Goal: Task Accomplishment & Management: Manage account settings

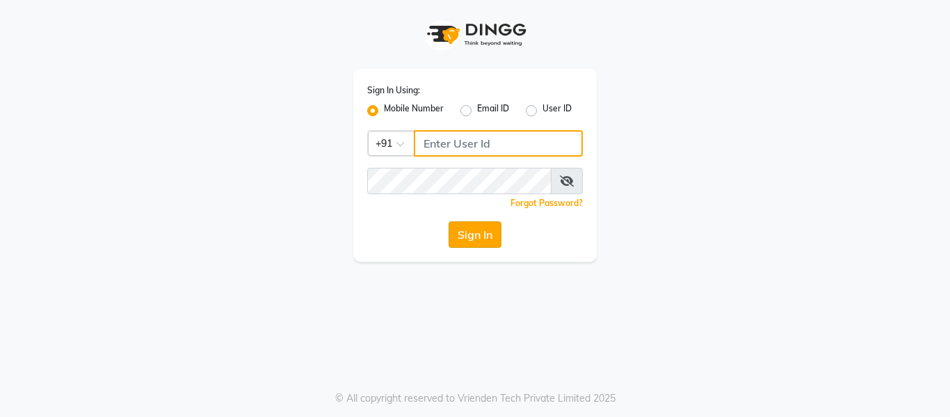
type input "7900156666"
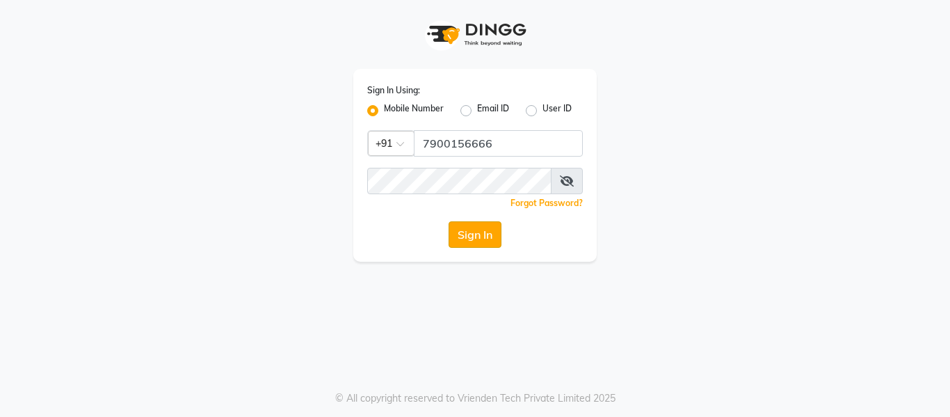
click at [481, 238] on button "Sign In" at bounding box center [475, 234] width 53 height 26
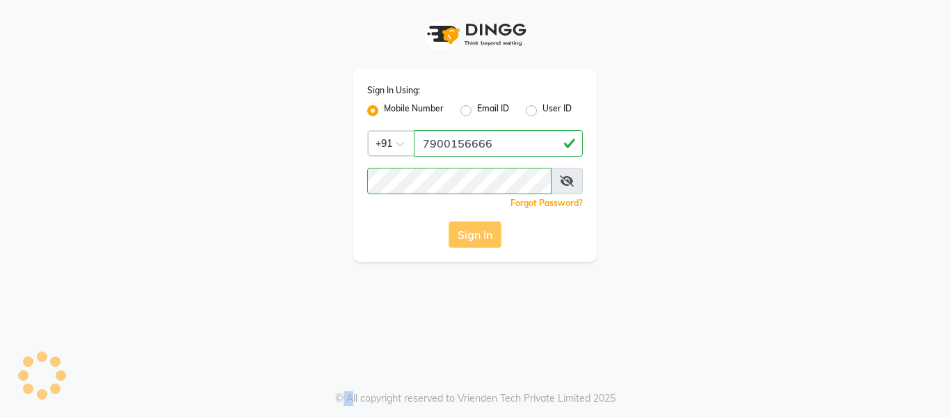
click at [481, 238] on div "Sign In" at bounding box center [475, 234] width 216 height 26
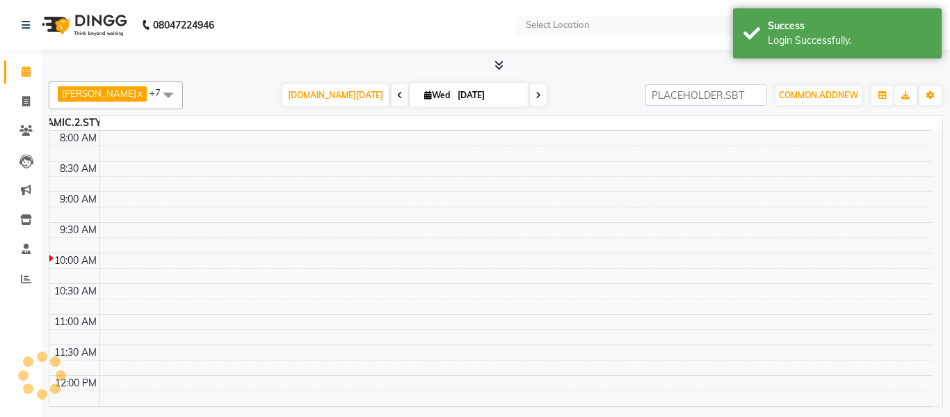
select select "en"
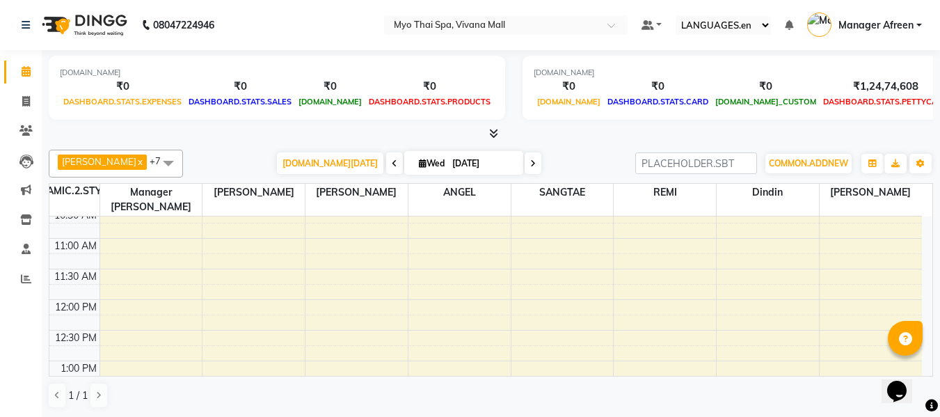
scroll to position [139, 0]
click at [154, 164] on span at bounding box center [168, 163] width 28 height 26
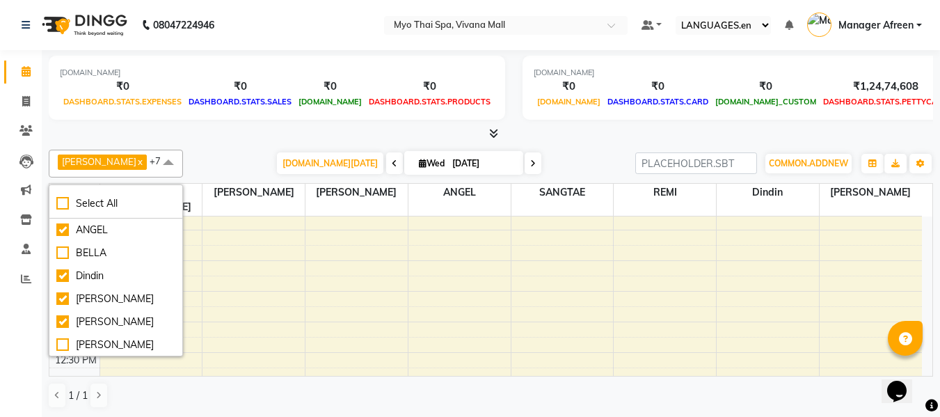
click at [257, 157] on div "COMMON.TODAY Wed 03-09-2025" at bounding box center [409, 163] width 438 height 21
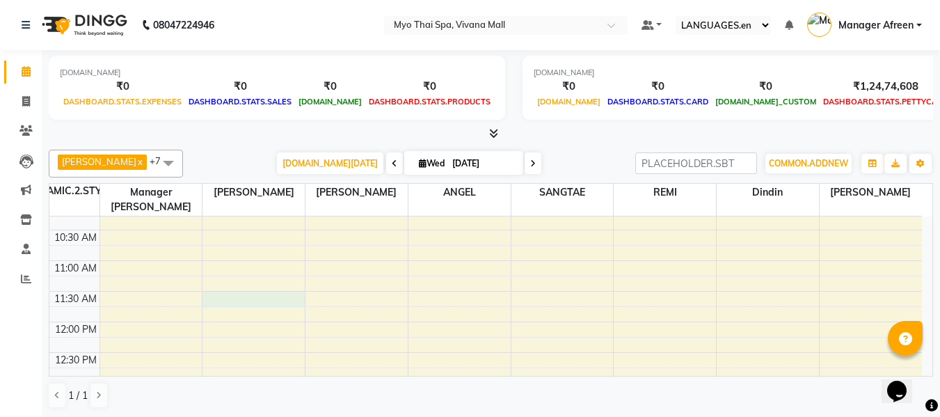
select select "35779"
select select "tentative"
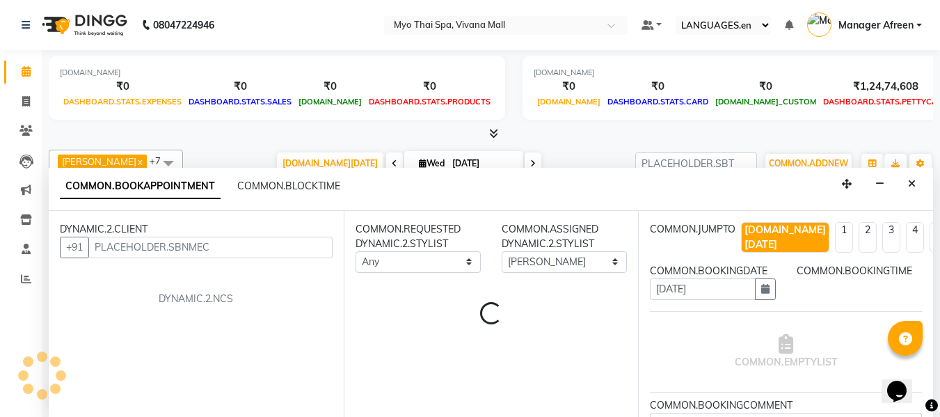
scroll to position [1, 0]
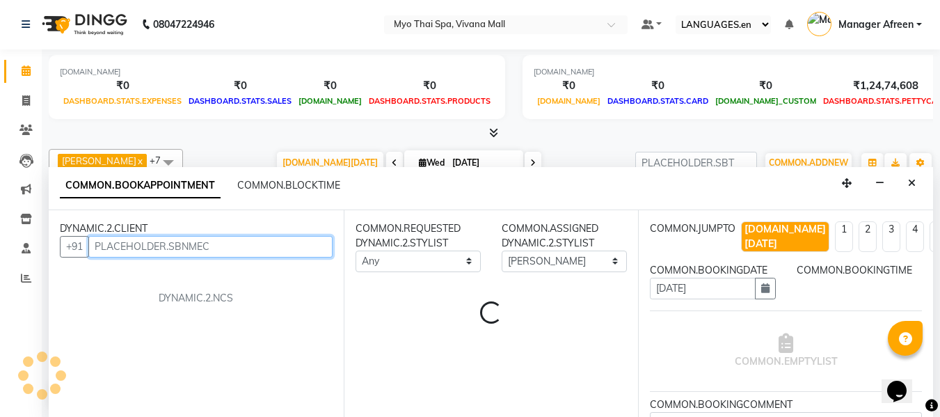
select select "690"
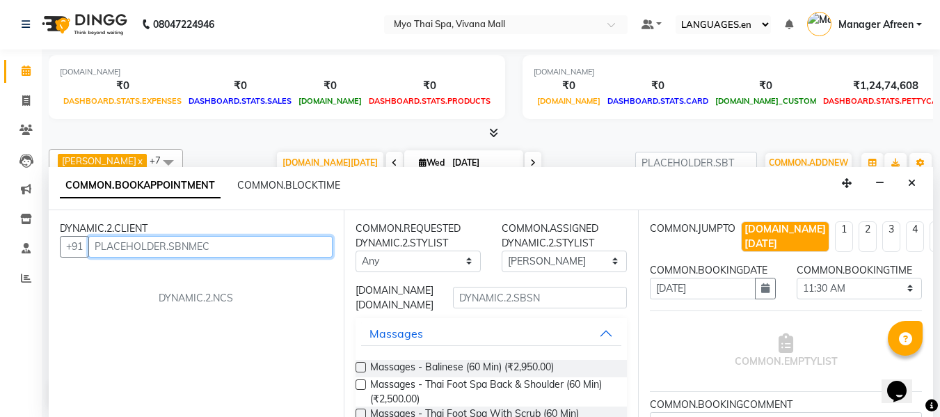
click at [134, 246] on input "text" at bounding box center [210, 247] width 244 height 22
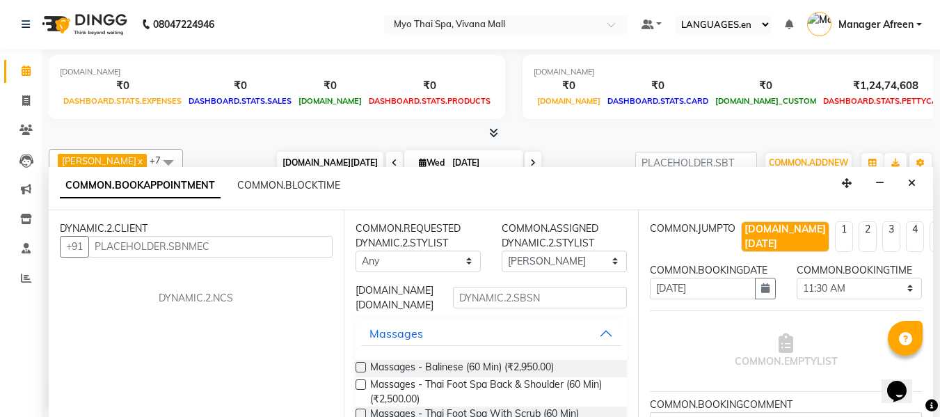
click at [305, 157] on span "COMMON.TODAY" at bounding box center [330, 163] width 106 height 22
click at [913, 186] on icon "Close" at bounding box center [912, 183] width 8 height 10
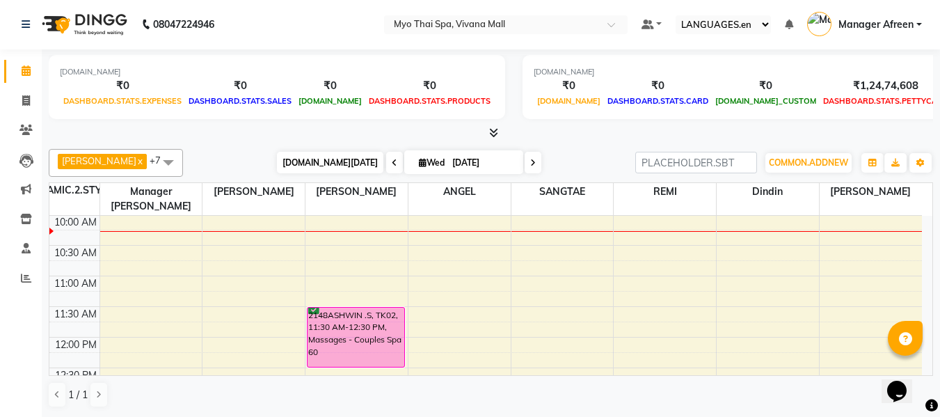
click at [324, 160] on span "COMMON.TODAY" at bounding box center [330, 163] width 106 height 22
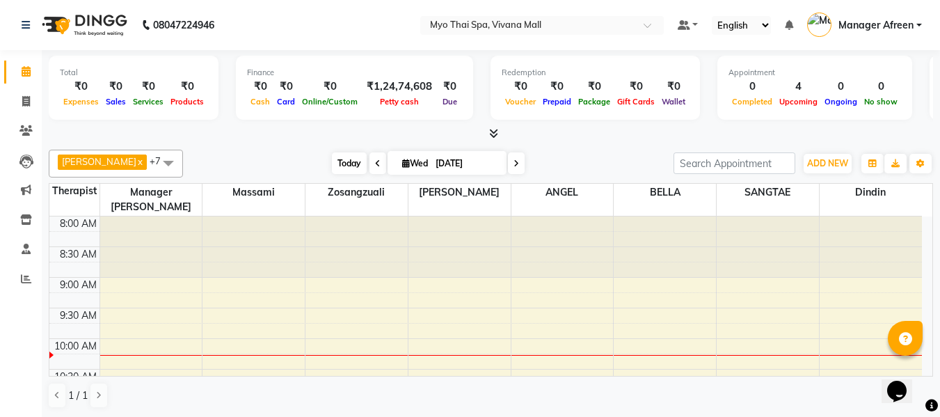
click at [332, 168] on span "Today" at bounding box center [349, 163] width 35 height 22
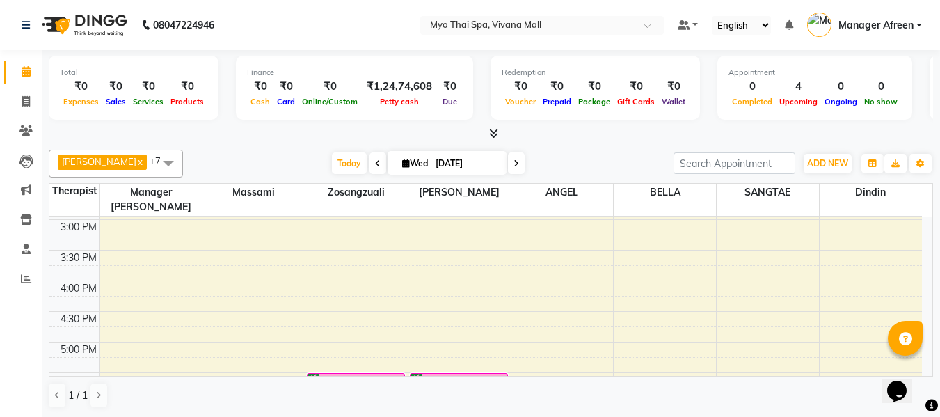
scroll to position [396, 0]
click at [154, 162] on span at bounding box center [168, 163] width 28 height 26
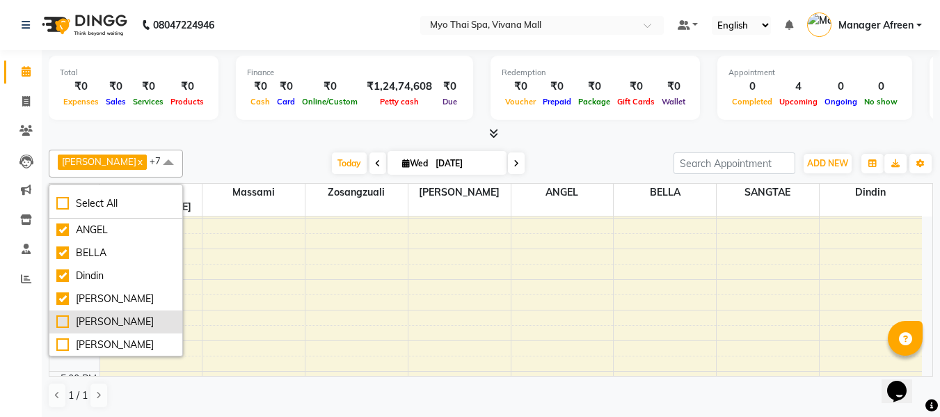
click at [106, 319] on div "[PERSON_NAME]" at bounding box center [115, 321] width 119 height 15
checkbox input "true"
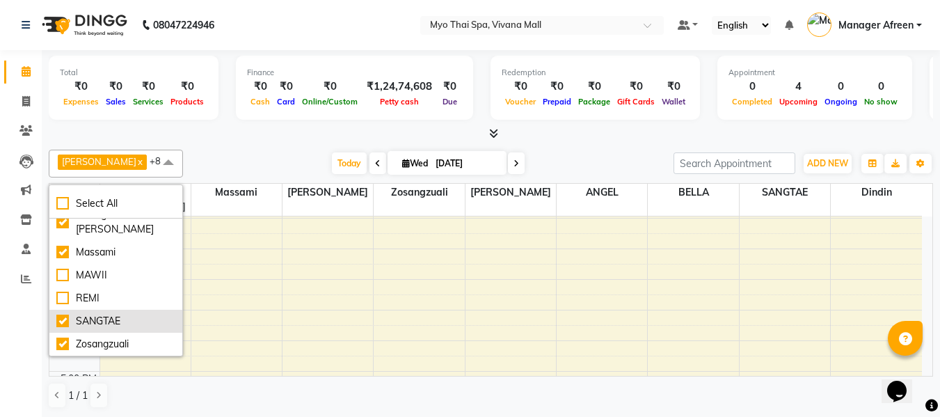
scroll to position [214, 0]
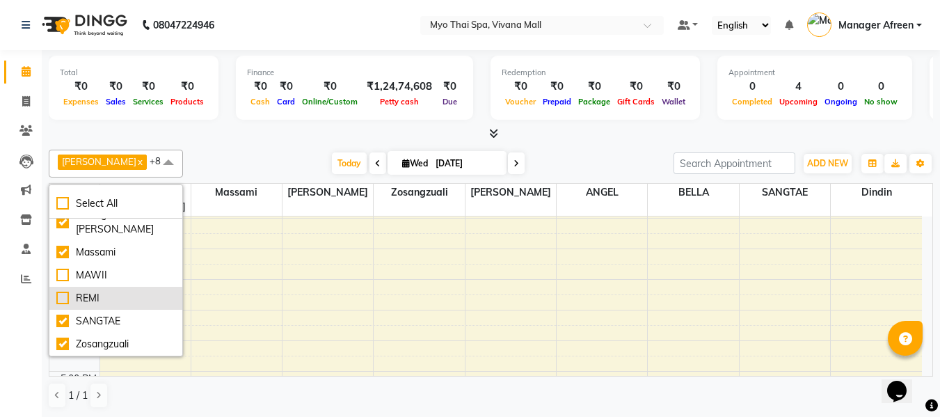
click at [104, 300] on div "REMI" at bounding box center [115, 298] width 119 height 15
checkbox input "true"
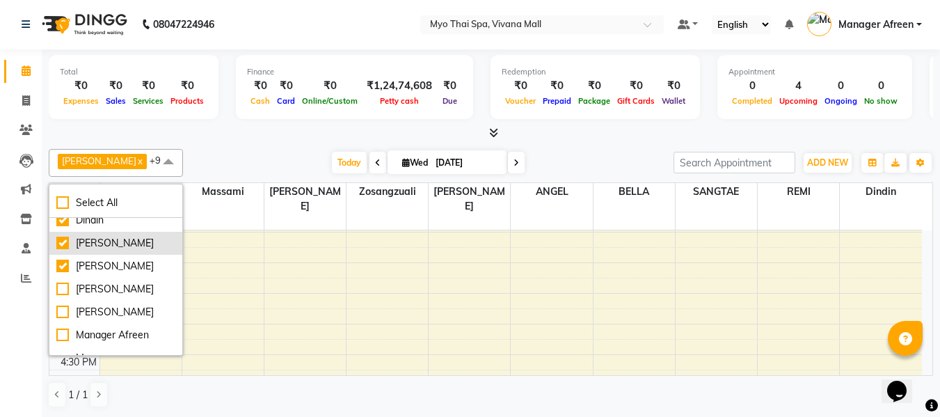
scroll to position [74, 0]
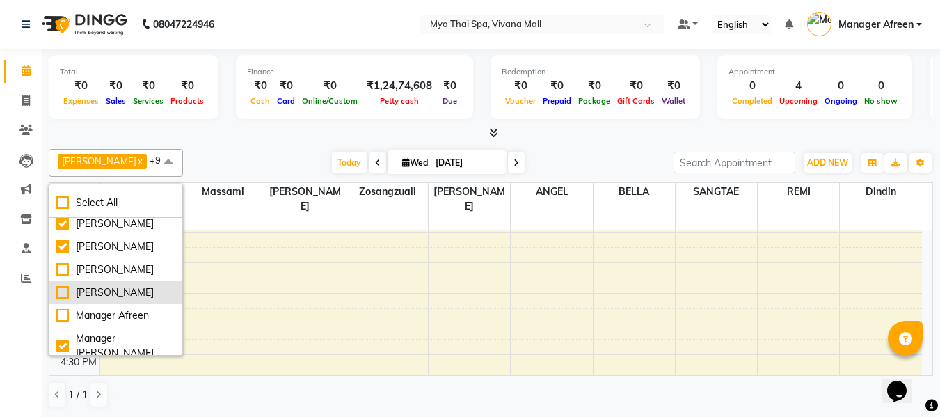
click at [104, 293] on div "[PERSON_NAME]" at bounding box center [115, 292] width 119 height 15
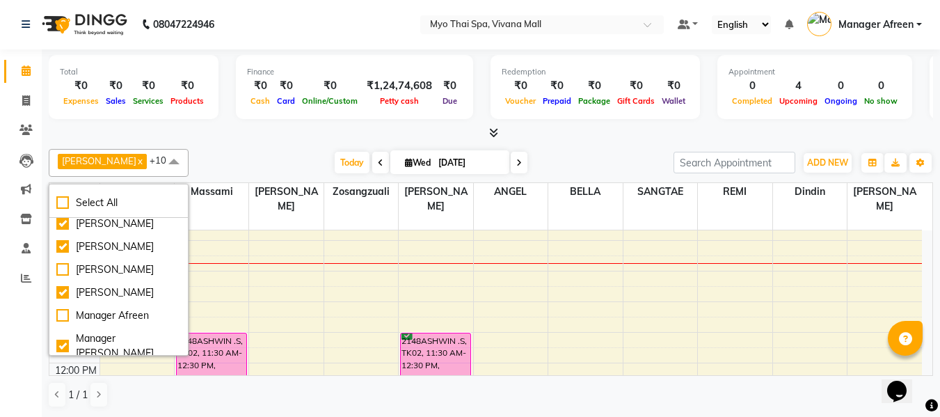
scroll to position [70, 0]
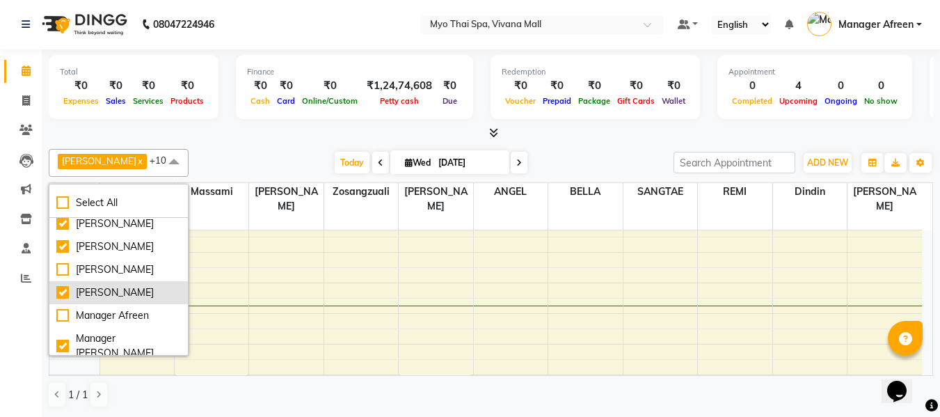
click at [110, 293] on div "[PERSON_NAME]" at bounding box center [118, 292] width 125 height 15
checkbox input "false"
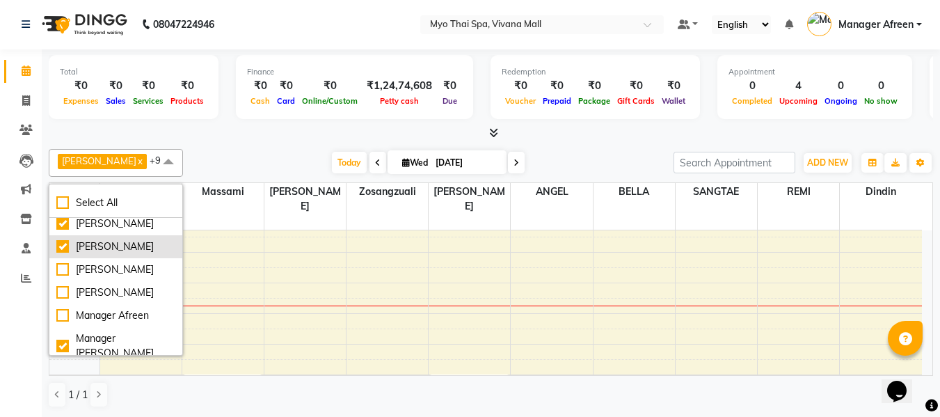
click at [113, 248] on div "[PERSON_NAME]" at bounding box center [115, 246] width 119 height 15
checkbox input "false"
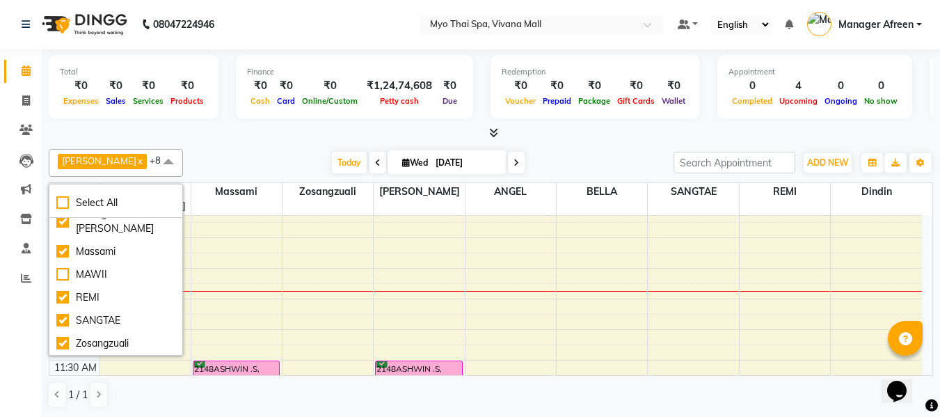
scroll to position [214, 0]
click at [116, 294] on div "REMI" at bounding box center [115, 297] width 119 height 15
checkbox input "false"
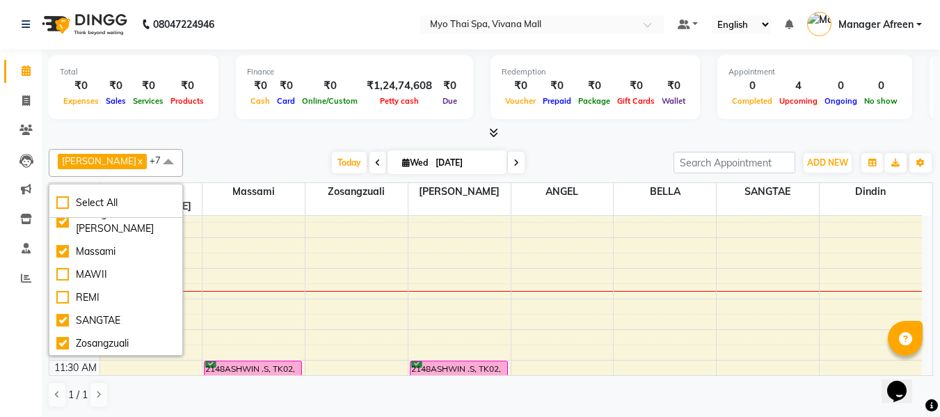
click at [192, 150] on div "[PERSON_NAME] x Manager [PERSON_NAME] x SANGTAE x ANGEL x Dindin x Massami x Zo…" at bounding box center [491, 163] width 884 height 28
